Goal: Information Seeking & Learning: Learn about a topic

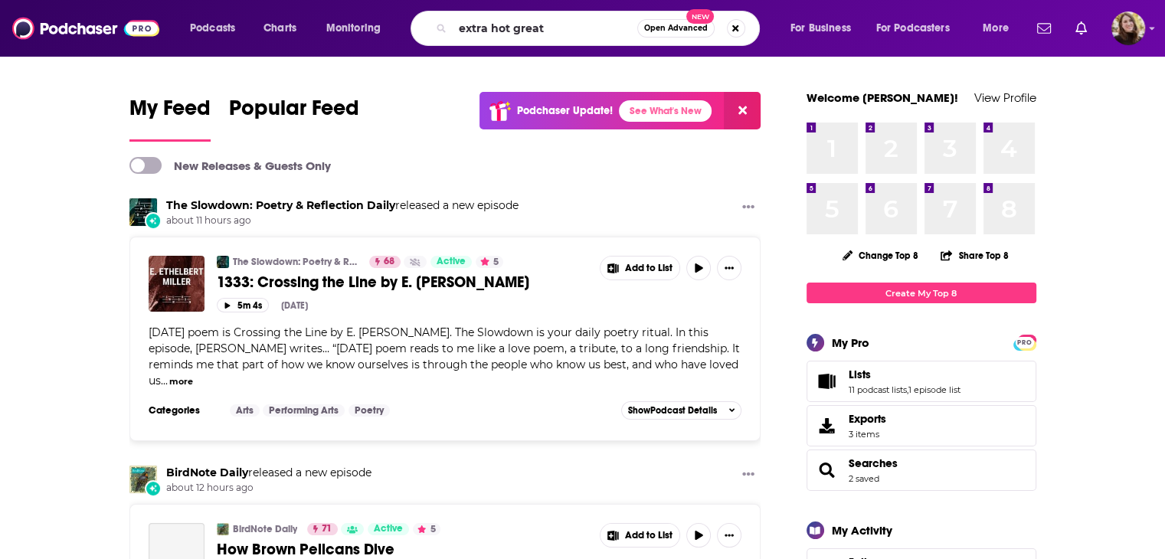
type input "extra hot great"
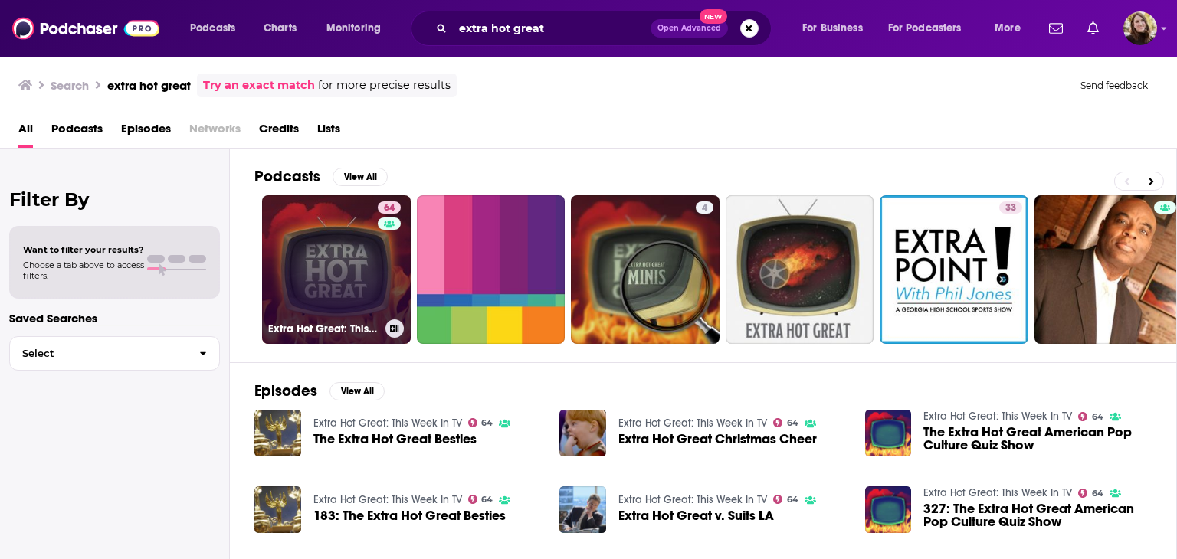
click at [337, 273] on link "64 Extra Hot Great: This Week In TV" at bounding box center [336, 269] width 149 height 149
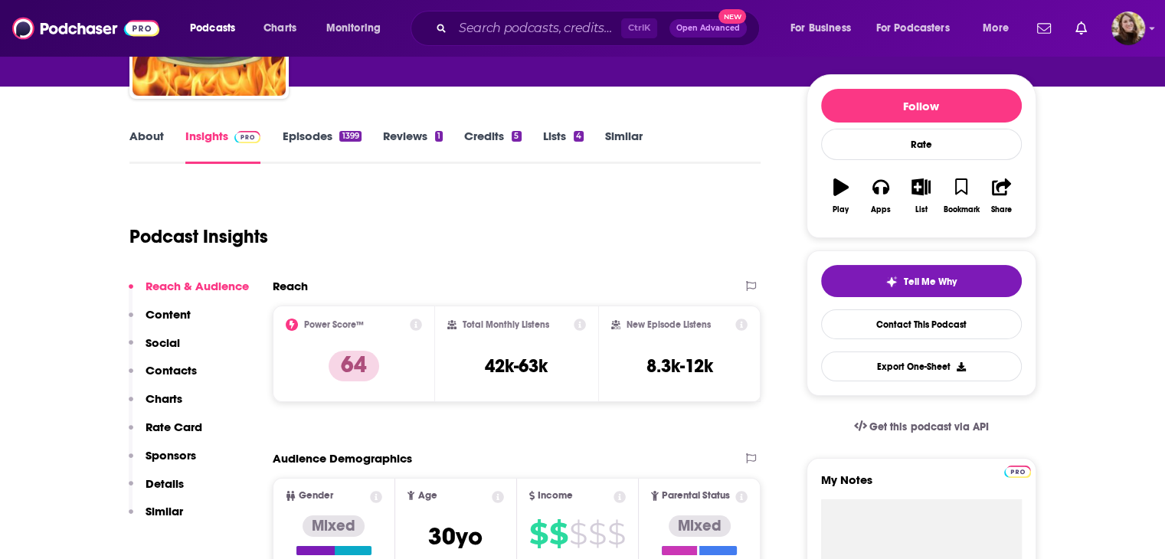
scroll to position [77, 0]
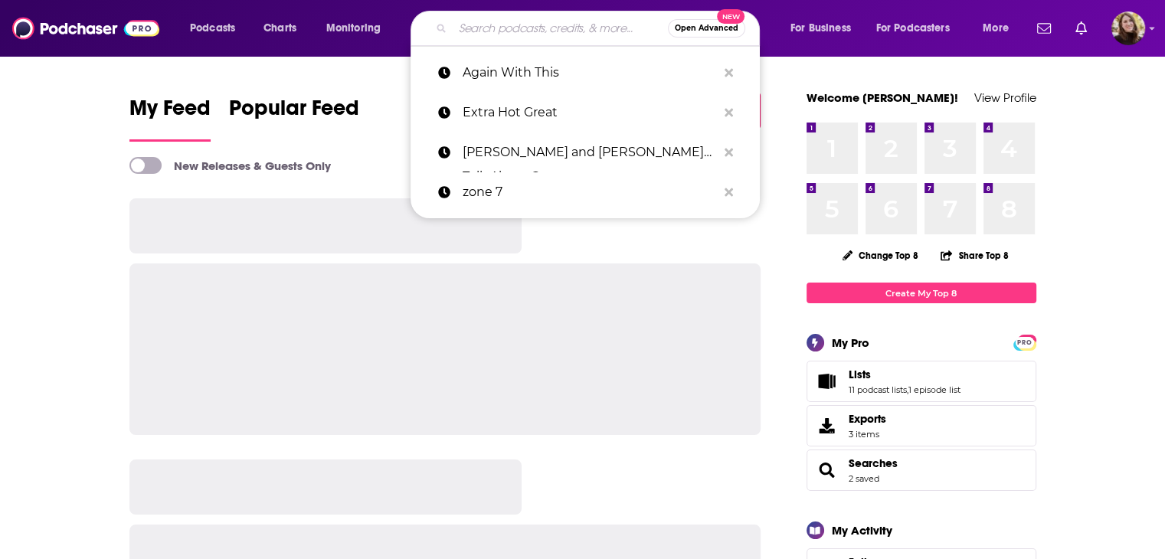
click at [512, 32] on input "Search podcasts, credits, & more..." at bounding box center [560, 28] width 215 height 25
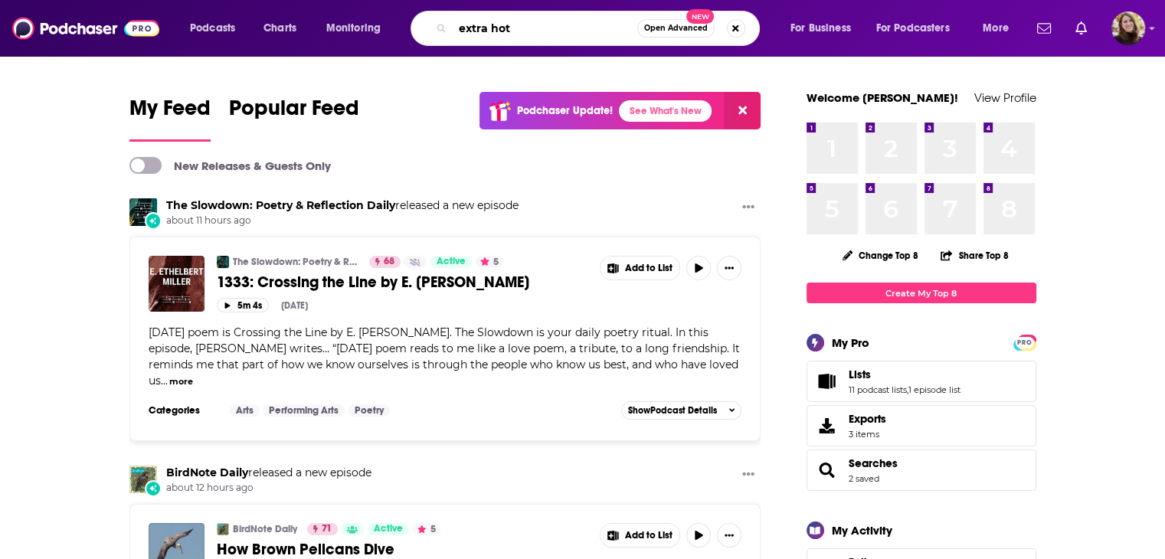
type input "extra hot"
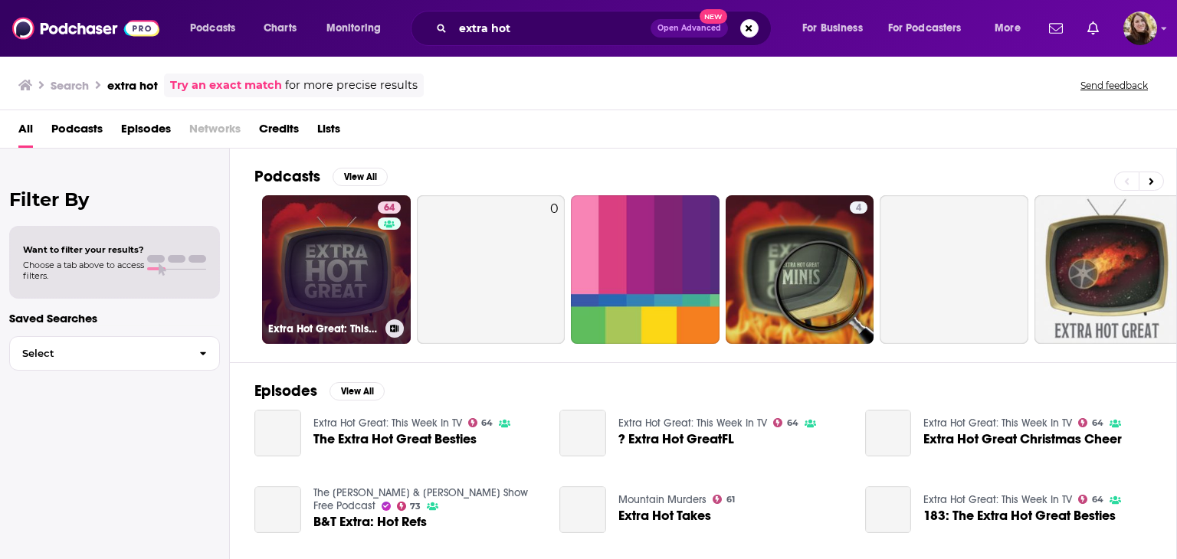
click at [328, 247] on link "64 Extra Hot Great: This Week In TV" at bounding box center [336, 269] width 149 height 149
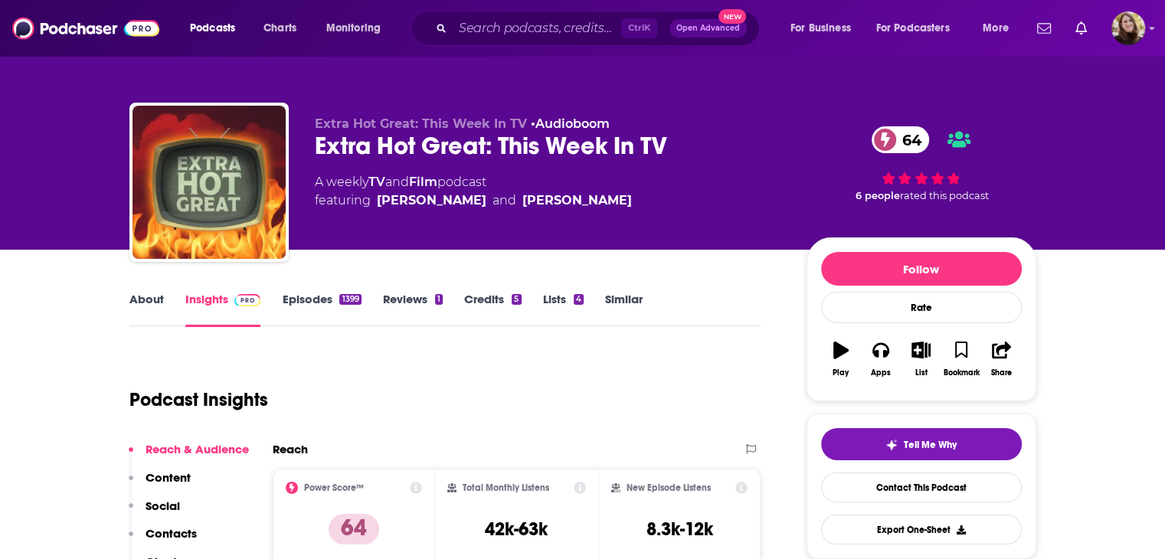
click at [151, 295] on link "About" at bounding box center [146, 309] width 34 height 35
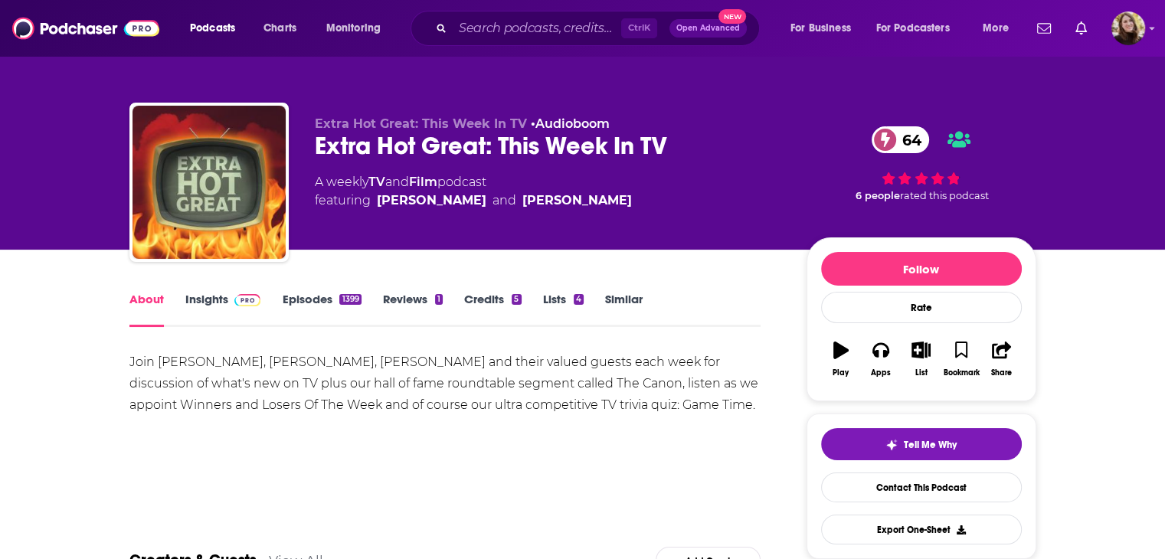
click at [242, 303] on img at bounding box center [247, 300] width 27 height 12
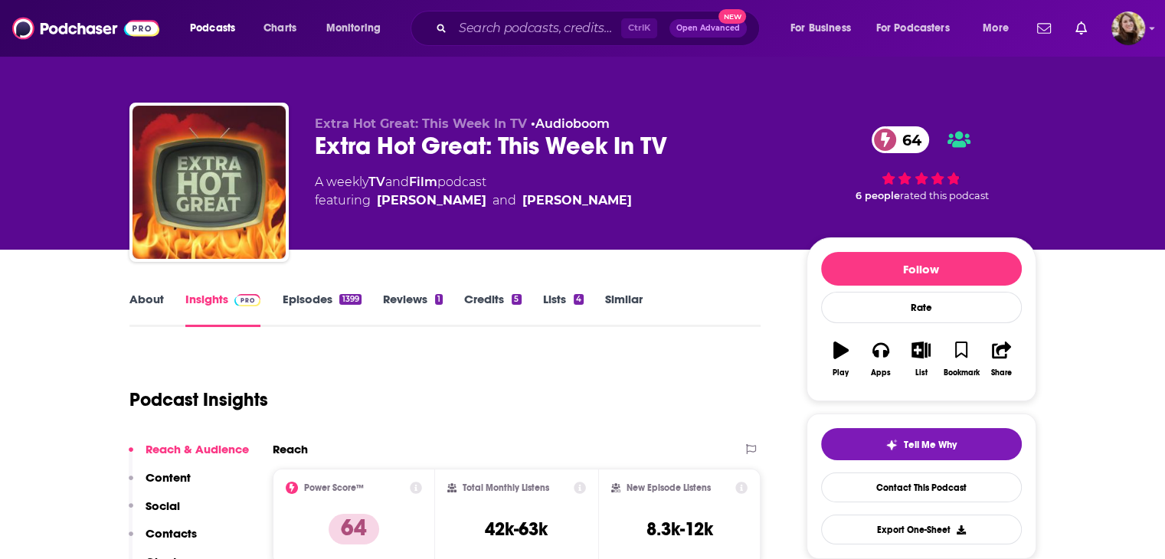
click at [218, 300] on link "Insights" at bounding box center [223, 309] width 76 height 35
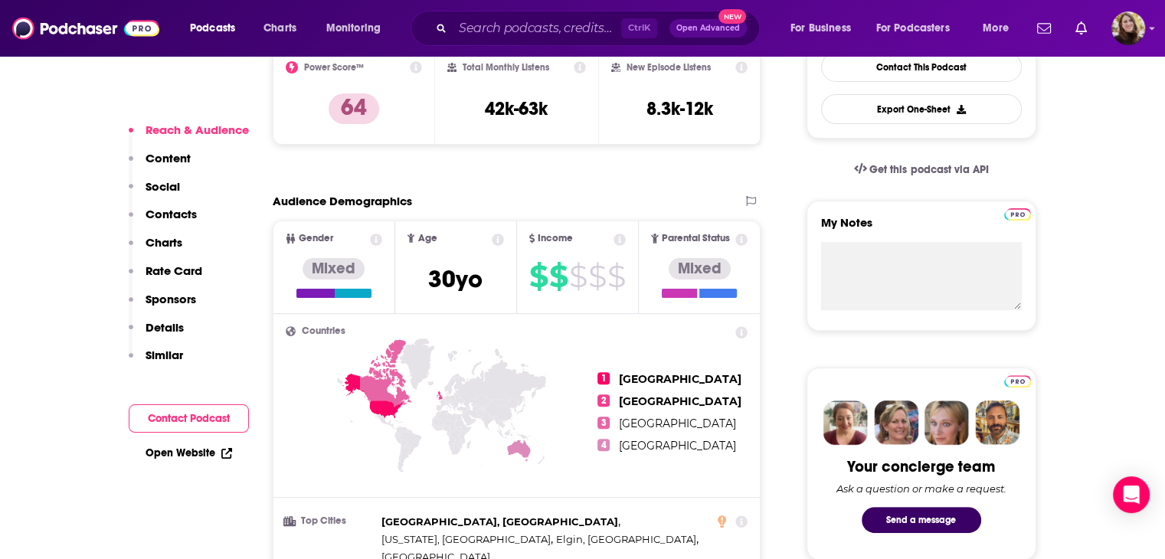
scroll to position [230, 0]
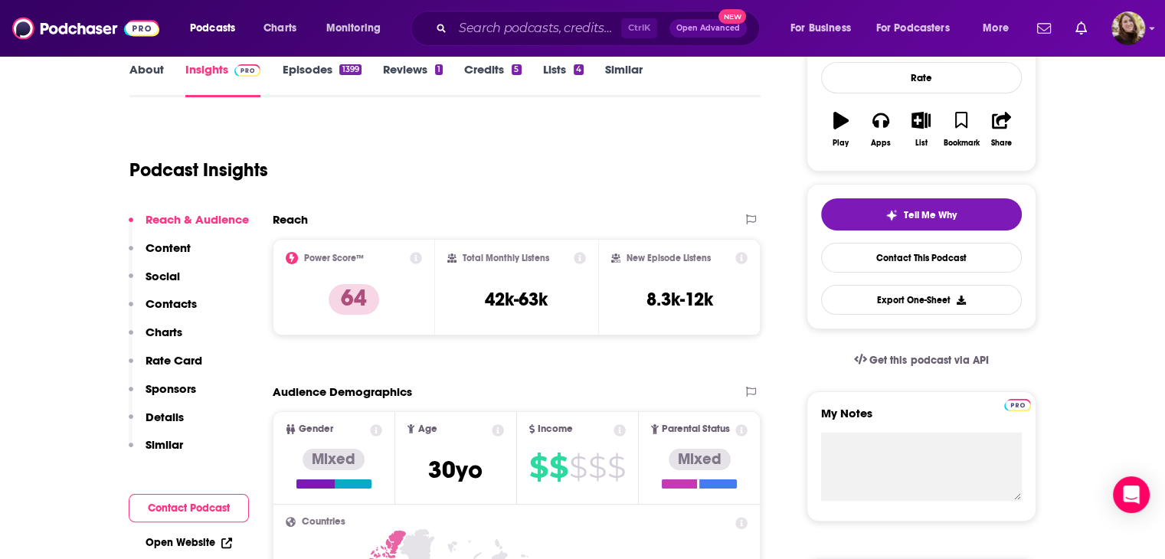
click at [224, 71] on link "Insights" at bounding box center [223, 79] width 76 height 35
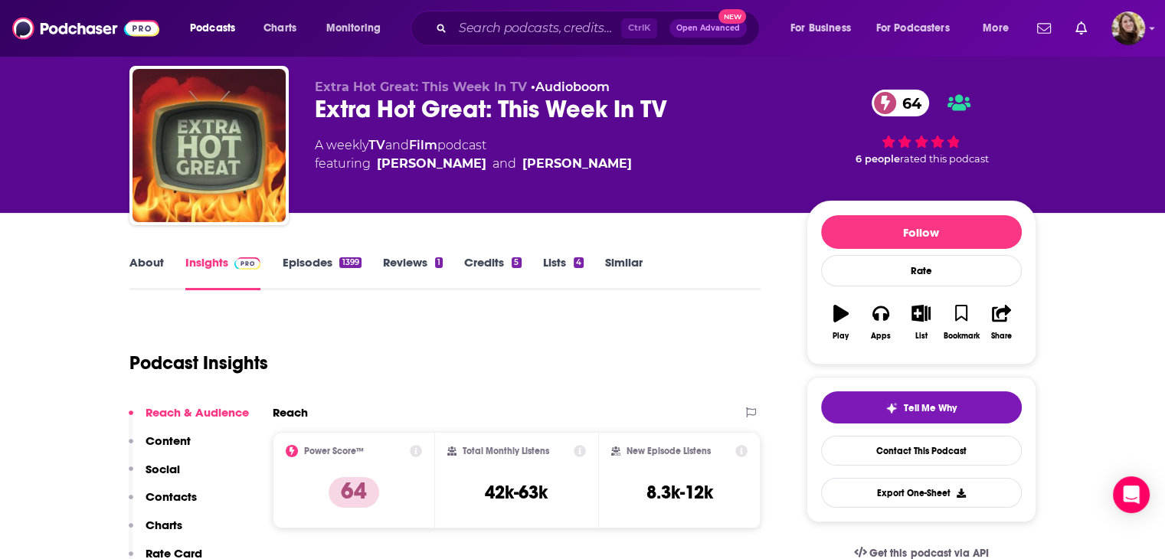
scroll to position [0, 0]
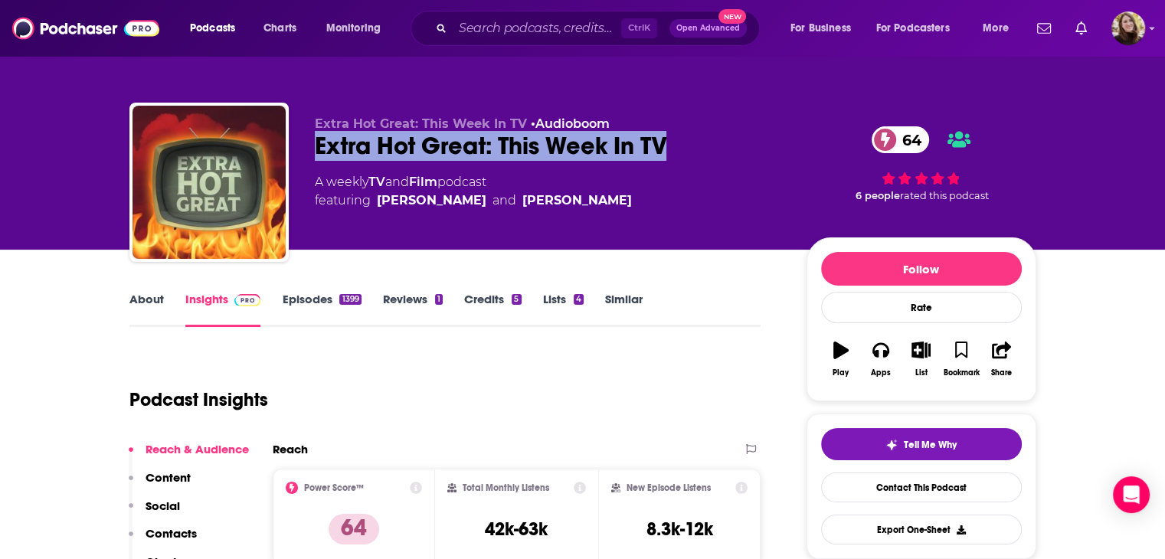
drag, startPoint x: 687, startPoint y: 152, endPoint x: 309, endPoint y: 137, distance: 378.7
click at [309, 137] on div "Extra Hot Great: This Week In TV • Audioboom Extra Hot Great: This Week In TV 6…" at bounding box center [582, 185] width 907 height 165
copy h2 "Extra Hot Great: This Week In TV"
